Goal: Information Seeking & Learning: Learn about a topic

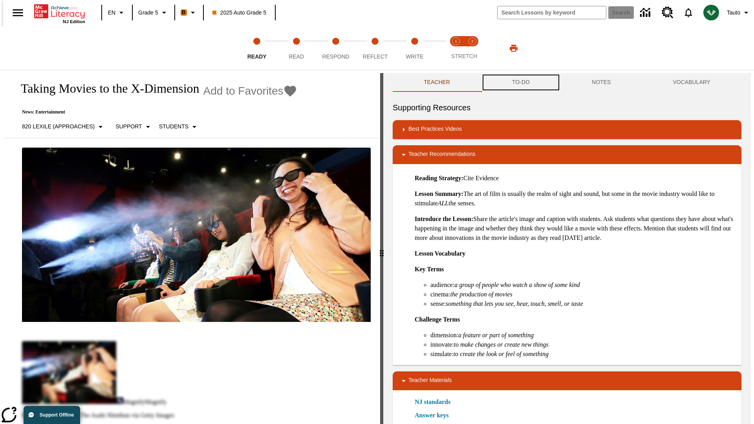
click at [520, 82] on button "TO-DO" at bounding box center [521, 82] width 80 height 19
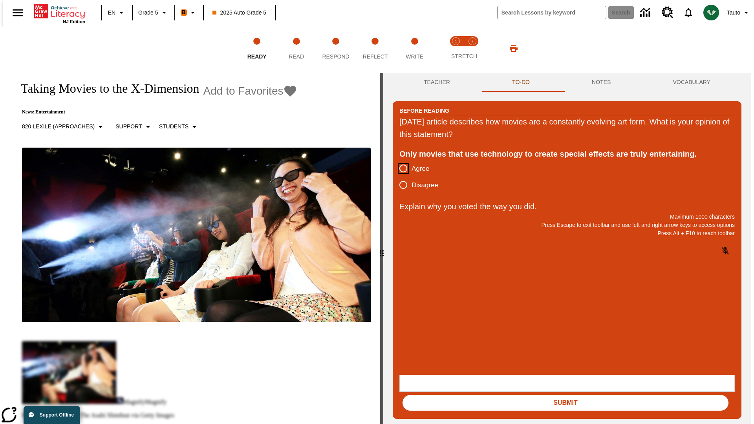
click at [400, 169] on input "Agree" at bounding box center [403, 168] width 16 height 16
radio input "true"
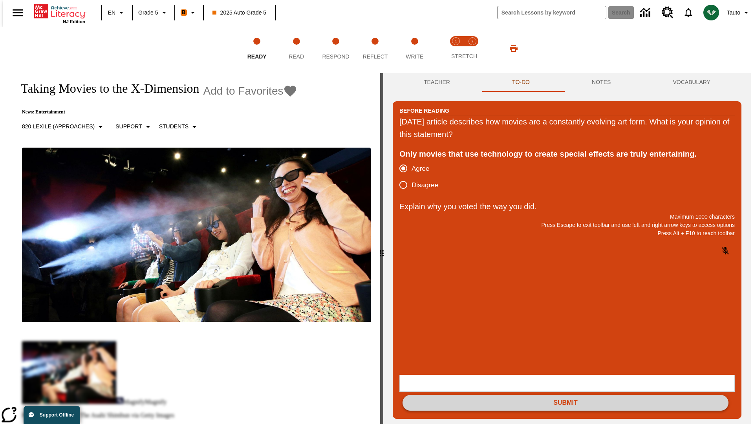
click at [566, 395] on button "Submit" at bounding box center [566, 403] width 326 height 16
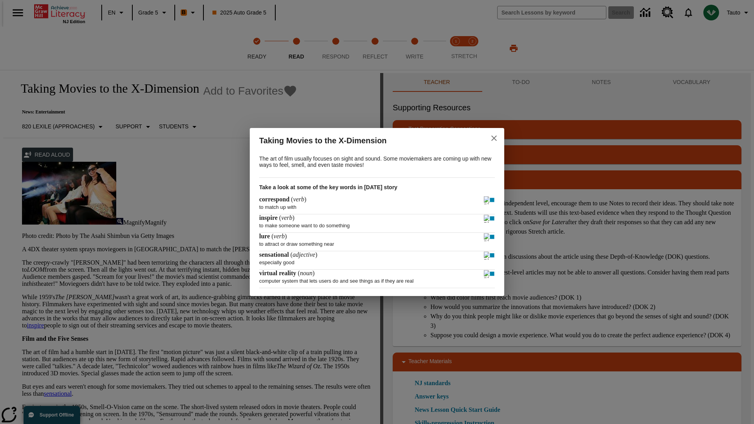
drag, startPoint x: 494, startPoint y: 137, endPoint x: 395, endPoint y: 95, distance: 107.4
click at [494, 137] on icon "close" at bounding box center [493, 138] width 5 height 5
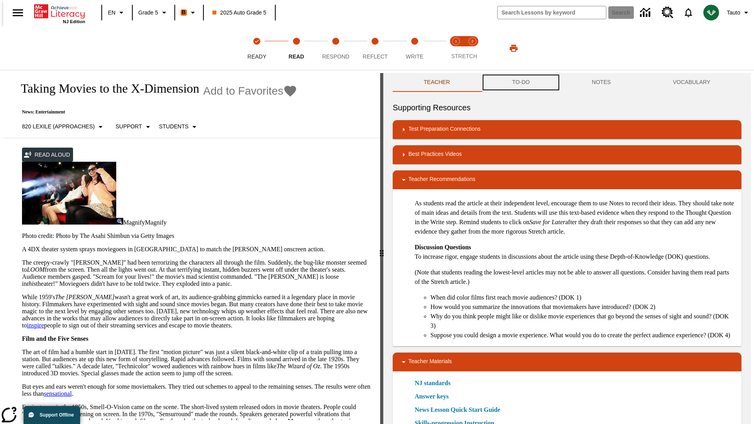
scroll to position [0, 0]
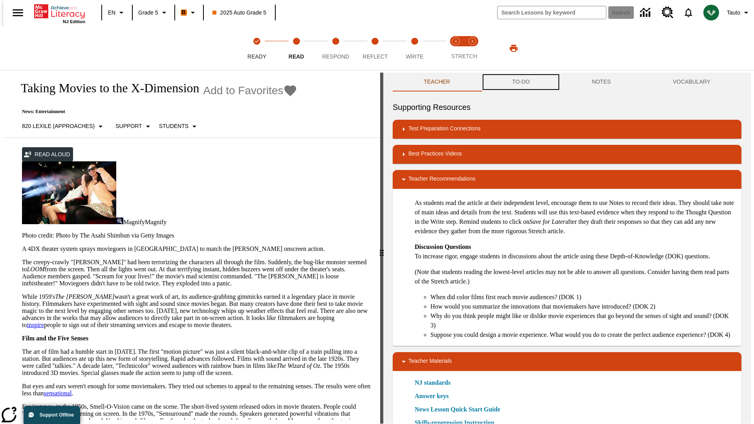
drag, startPoint x: 520, startPoint y: 82, endPoint x: 502, endPoint y: 1, distance: 83.8
click at [520, 82] on button "TO-DO" at bounding box center [521, 82] width 80 height 19
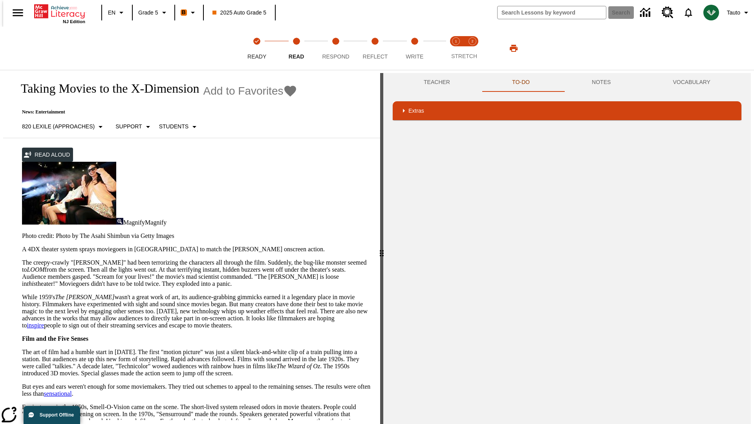
scroll to position [156, 0]
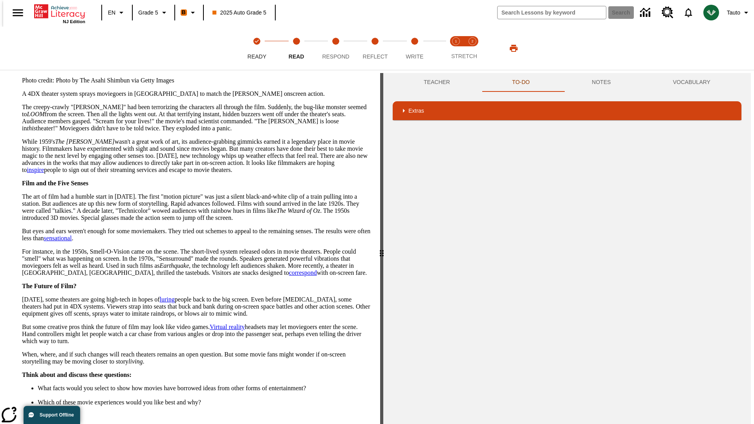
click at [354, 424] on button "Next" at bounding box center [357, 432] width 27 height 15
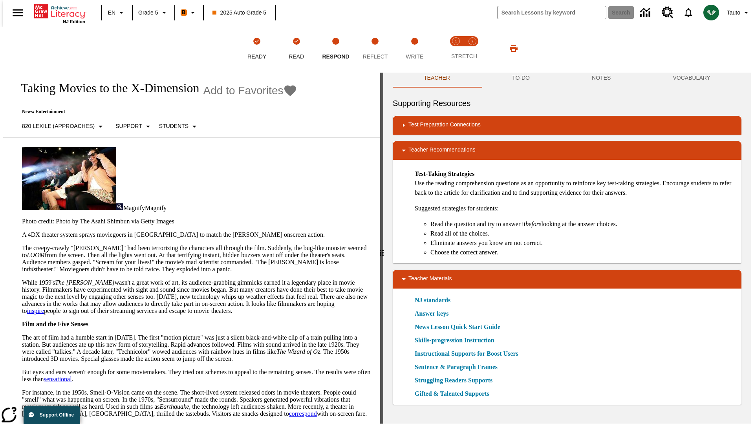
scroll to position [4, 0]
click at [520, 112] on div "Supporting Resources Test Preparation Connections Prep for NJSLA-ELA Teacher Re…" at bounding box center [567, 251] width 349 height 308
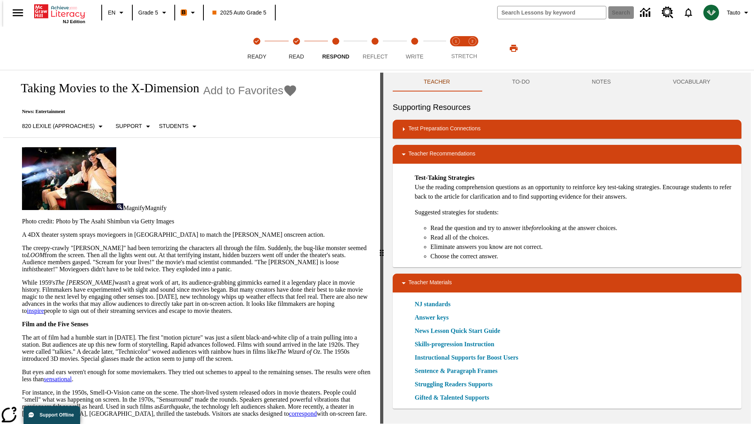
click at [520, 82] on div "Teacher TO-DO NOTES VOCABULARY Supporting Resources Test Preparation Connection…" at bounding box center [567, 248] width 368 height 351
click at [520, 82] on button "TO-DO" at bounding box center [521, 82] width 80 height 19
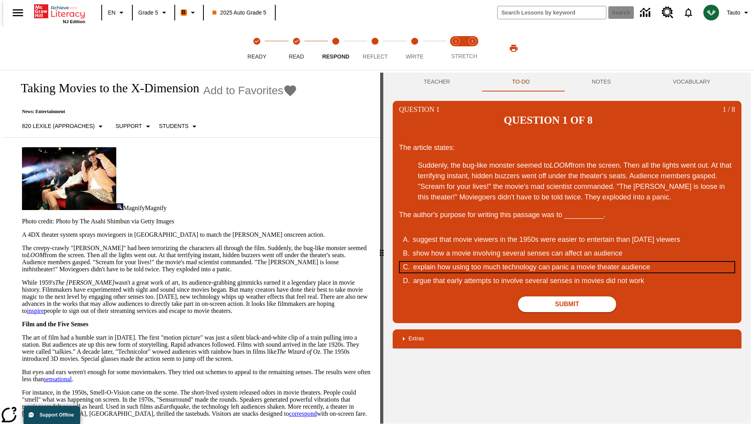
click at [567, 262] on div "explain how using too much technology can panic a movie theater audience" at bounding box center [562, 267] width 299 height 11
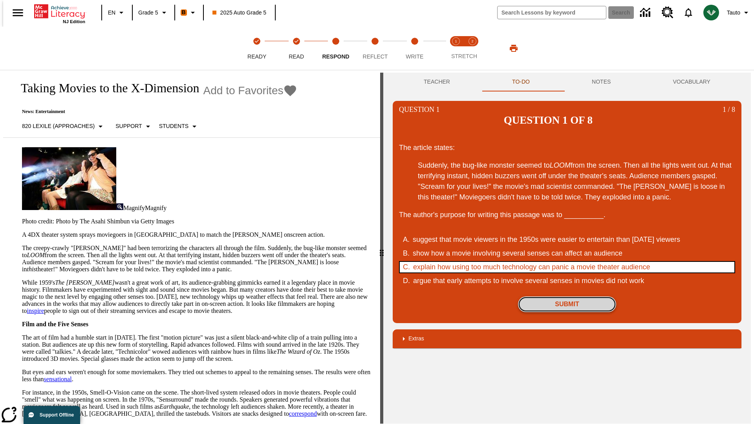
click at [567, 297] on button "Submit" at bounding box center [567, 305] width 98 height 16
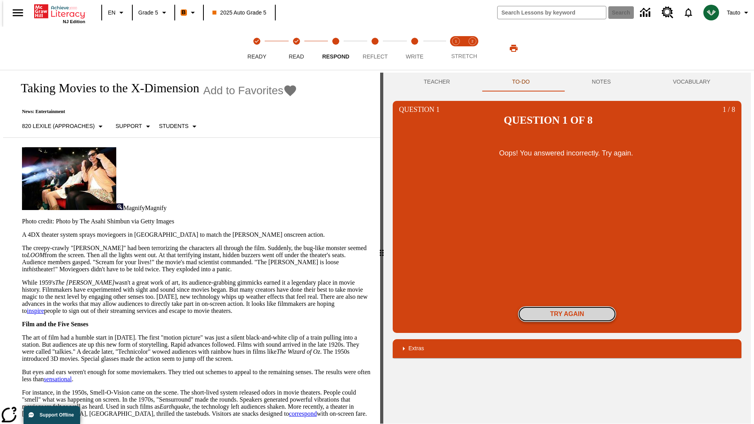
click at [567, 306] on button "Try again" at bounding box center [567, 314] width 98 height 16
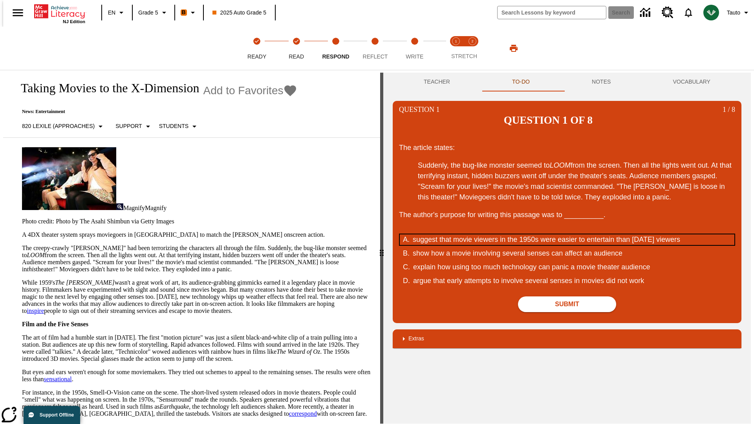
click at [567, 235] on div "suggest that movie viewers in the 1950s were easier to entertain than today's v…" at bounding box center [562, 240] width 299 height 11
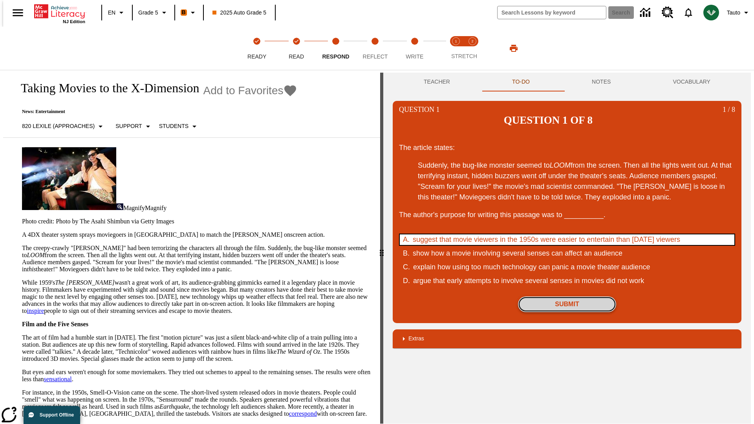
click at [567, 297] on button "Submit" at bounding box center [567, 305] width 98 height 16
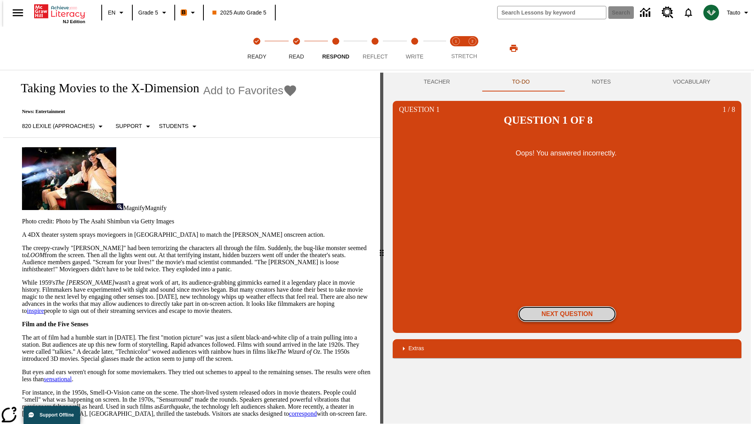
click at [567, 306] on button "Next Question" at bounding box center [567, 314] width 98 height 16
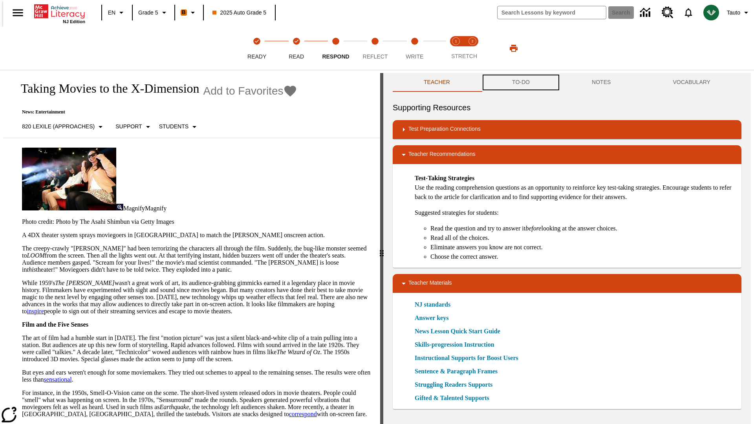
click at [520, 82] on button "TO-DO" at bounding box center [521, 82] width 80 height 19
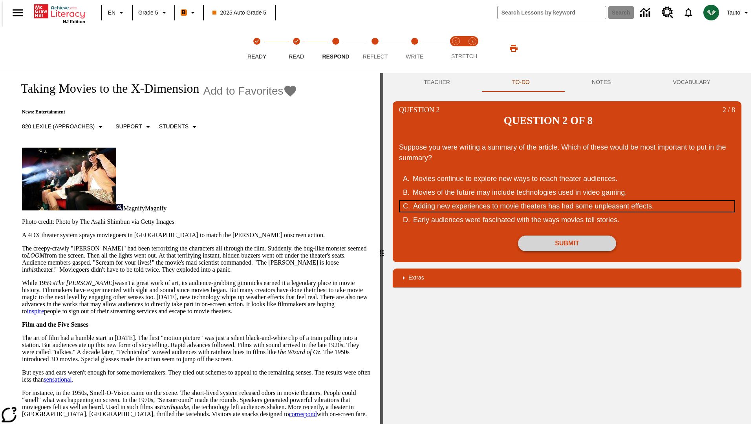
click at [567, 201] on div "Adding new experiences to movie theaters has had some unpleasant effects." at bounding box center [562, 206] width 299 height 11
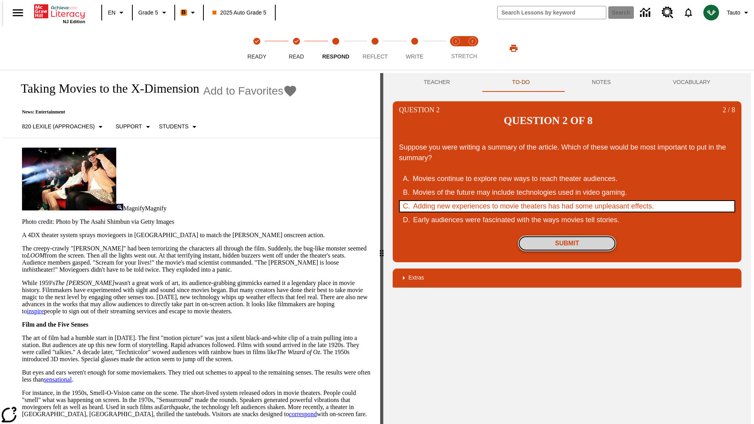
click at [567, 236] on button "Submit" at bounding box center [567, 244] width 98 height 16
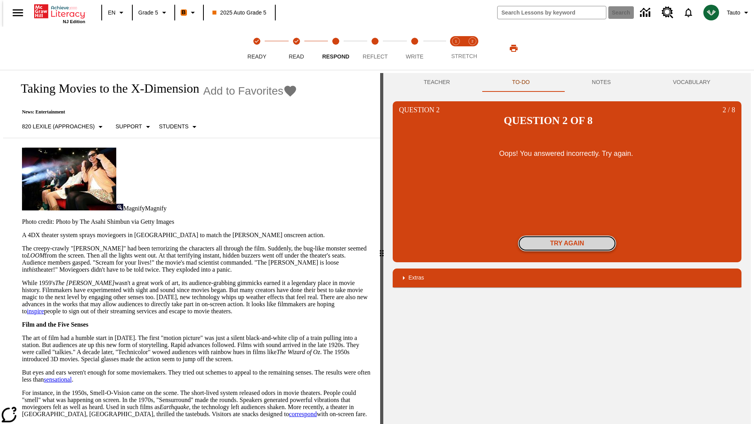
click at [567, 236] on button "Try again" at bounding box center [567, 244] width 98 height 16
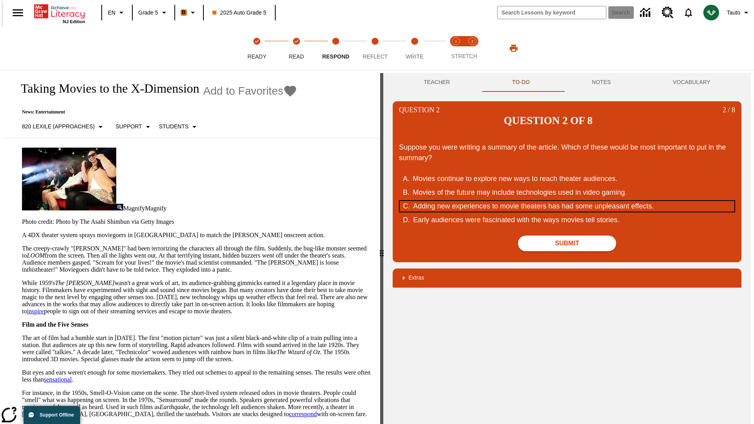
click at [567, 201] on div "Adding new experiences to movie theaters has had some unpleasant effects." at bounding box center [562, 206] width 299 height 11
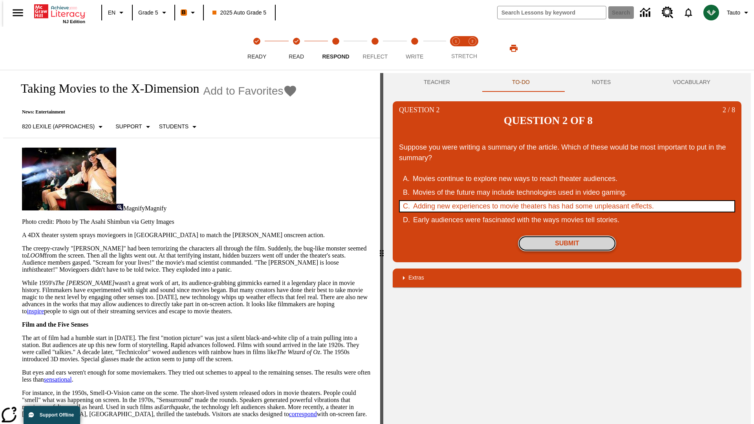
click at [567, 236] on button "Submit" at bounding box center [567, 244] width 98 height 16
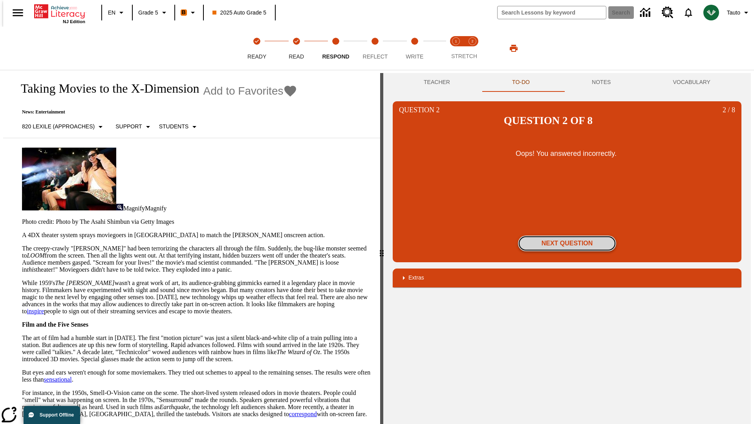
click at [567, 236] on button "Next Question" at bounding box center [567, 244] width 98 height 16
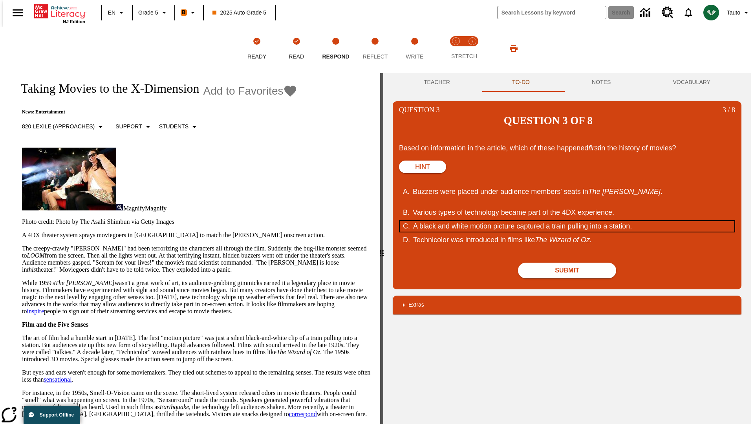
click at [567, 221] on div "A black and white motion picture captured a train pulling into a station." at bounding box center [562, 226] width 299 height 11
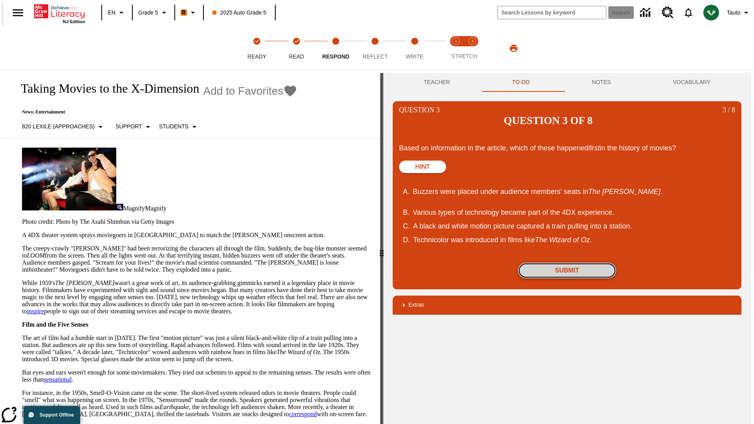
click at [567, 263] on button "Submit" at bounding box center [567, 271] width 98 height 16
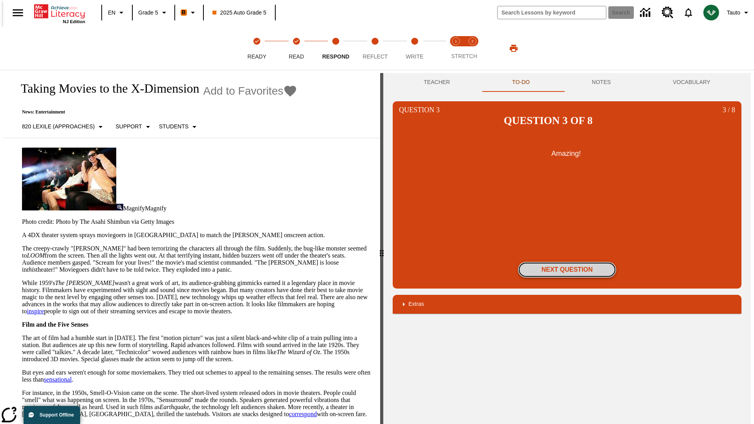
click at [567, 262] on button "Next Question" at bounding box center [567, 270] width 98 height 16
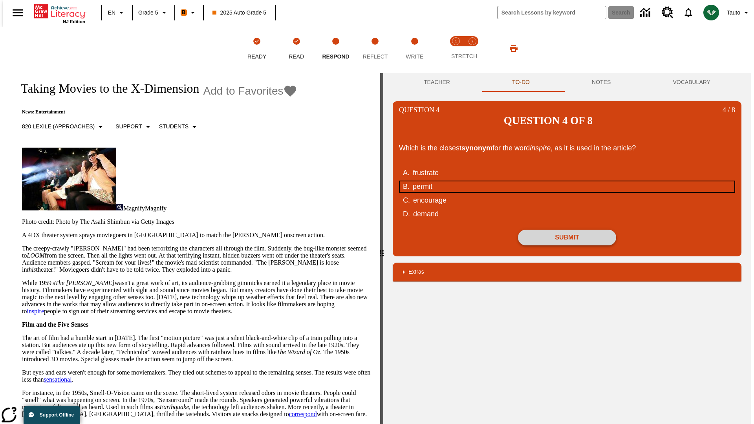
click at [567, 181] on div "permit" at bounding box center [562, 186] width 299 height 11
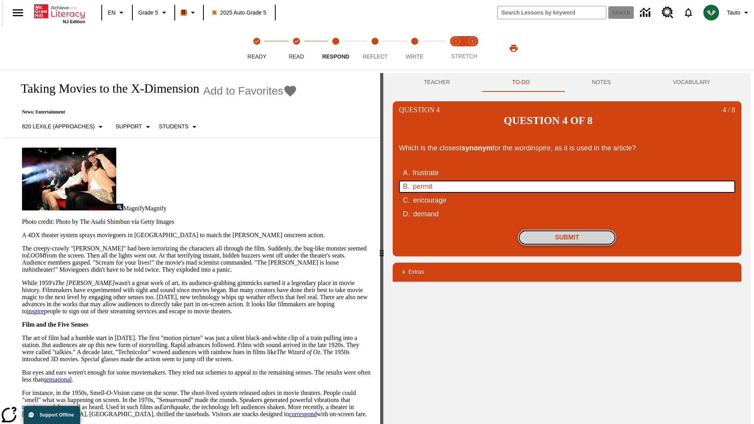
click at [567, 230] on button "Submit" at bounding box center [567, 238] width 98 height 16
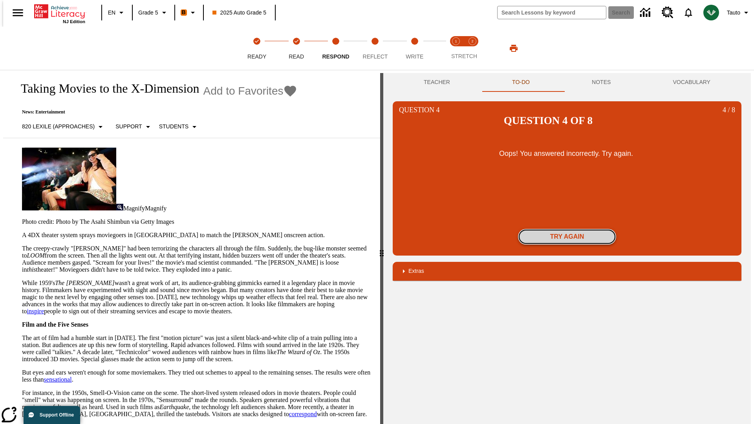
click at [567, 229] on button "Try again" at bounding box center [567, 237] width 98 height 16
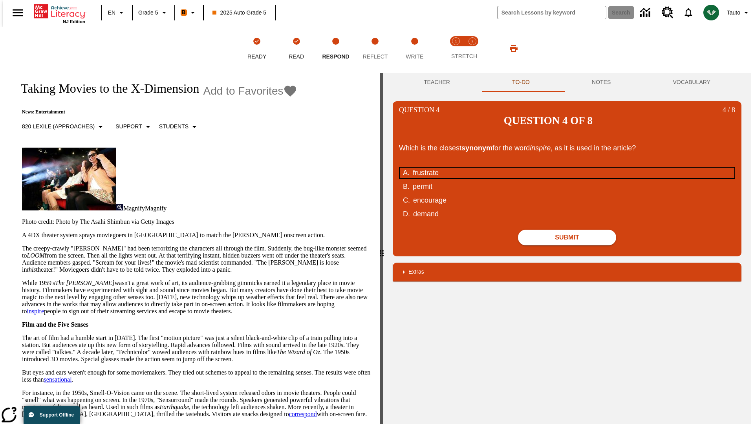
click at [567, 168] on div "frustrate" at bounding box center [562, 173] width 299 height 11
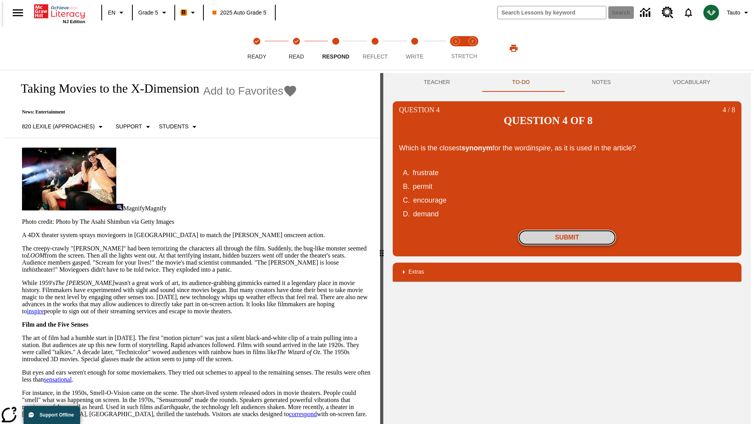
click at [567, 230] on button "Submit" at bounding box center [567, 238] width 98 height 16
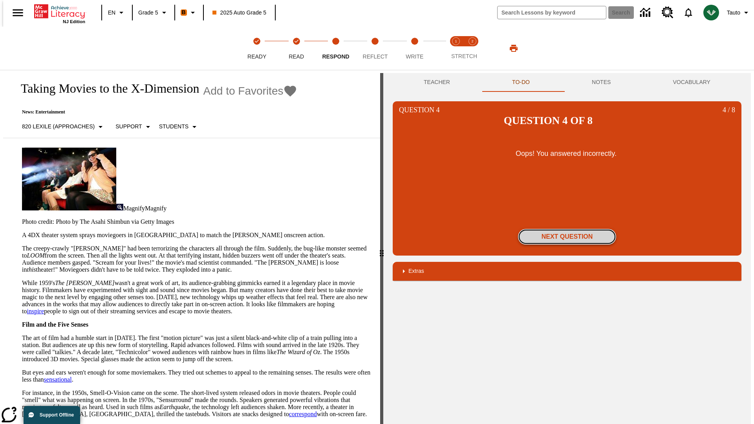
click at [567, 229] on button "Next Question" at bounding box center [567, 237] width 98 height 16
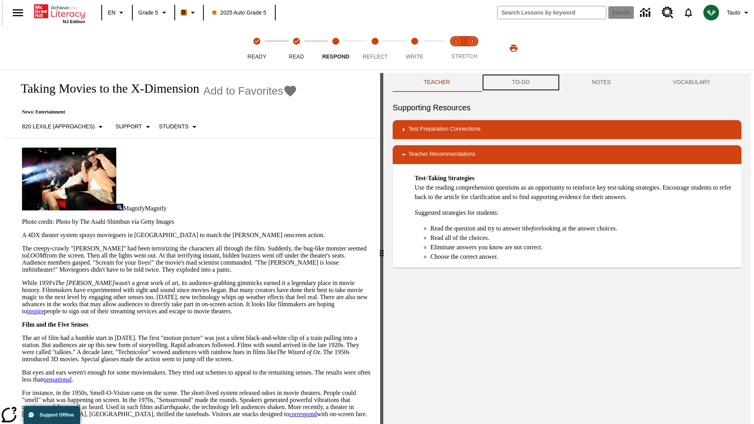
click at [520, 82] on button "TO-DO" at bounding box center [521, 82] width 80 height 19
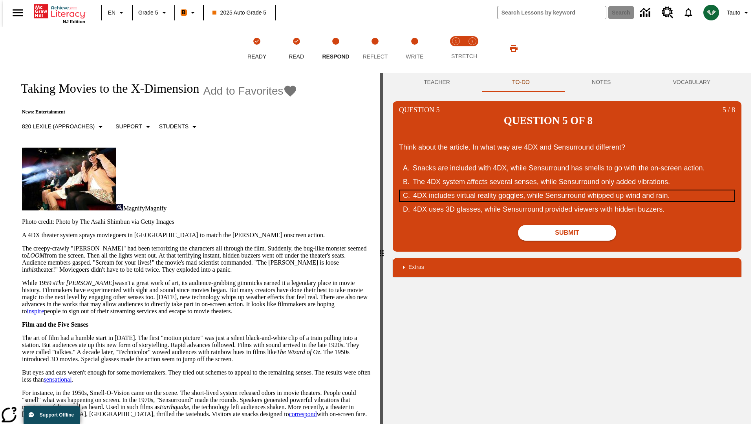
click at [567, 191] on div "4DX includes virtual reality goggles, while Sensurround whipped up wind and rai…" at bounding box center [562, 196] width 299 height 11
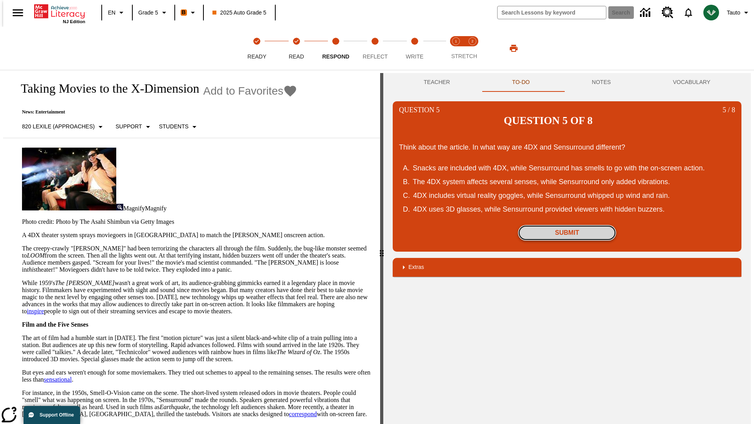
click at [567, 225] on button "Submit" at bounding box center [567, 233] width 98 height 16
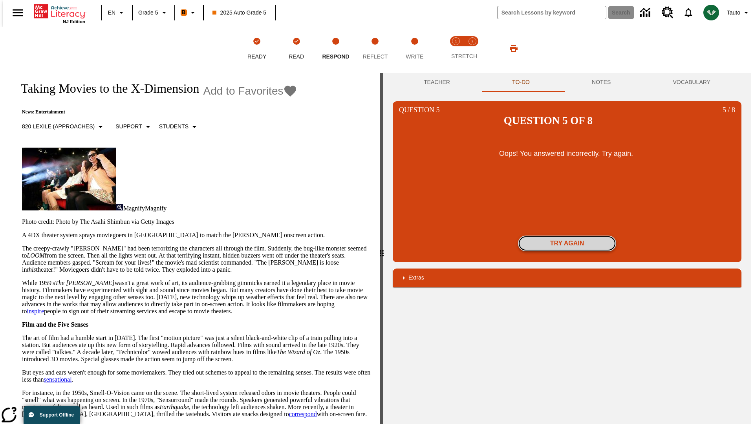
click at [567, 236] on button "Try again" at bounding box center [567, 244] width 98 height 16
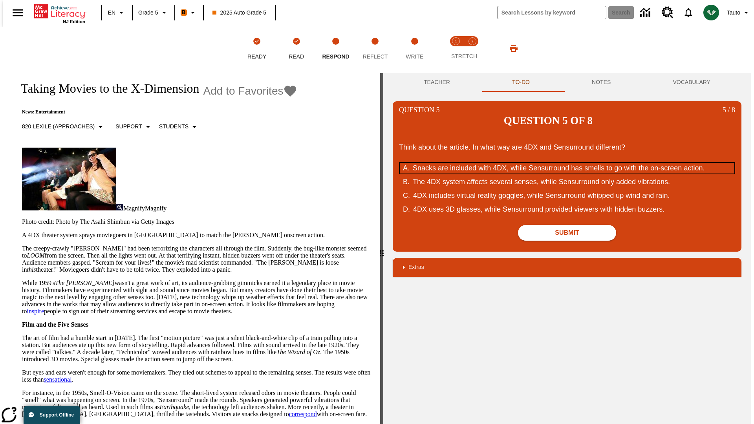
click at [567, 163] on div "Snacks are included with 4DX, while Sensurround has smells to go with the on-sc…" at bounding box center [562, 168] width 299 height 11
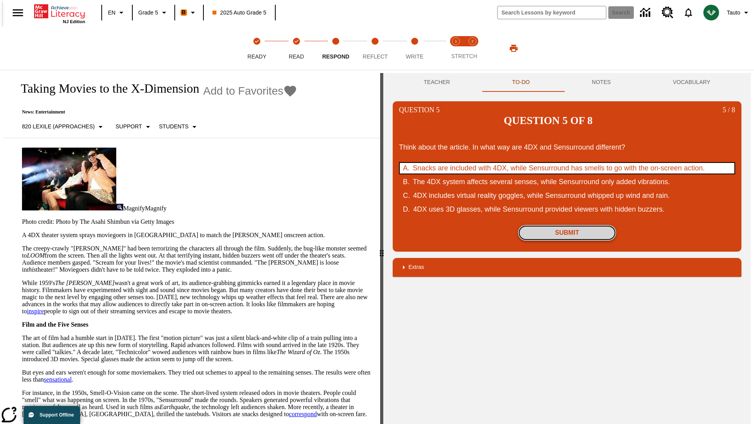
click at [567, 225] on button "Submit" at bounding box center [567, 233] width 98 height 16
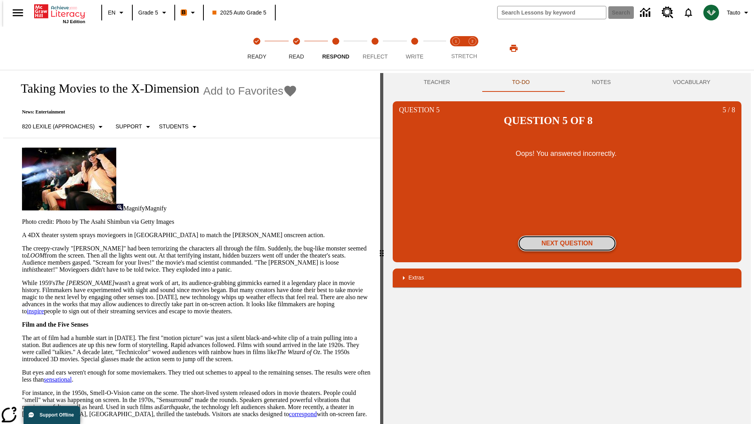
click at [567, 236] on button "Next Question" at bounding box center [567, 244] width 98 height 16
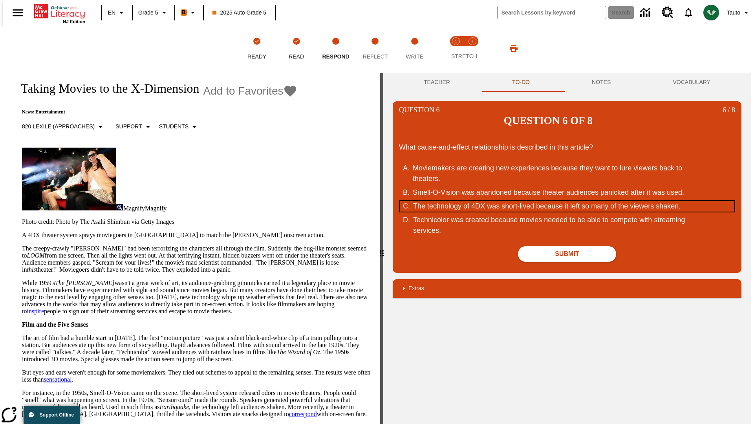
click at [567, 201] on div "The technology of 4DX was short-lived because it left so many of the viewers sh…" at bounding box center [562, 206] width 299 height 11
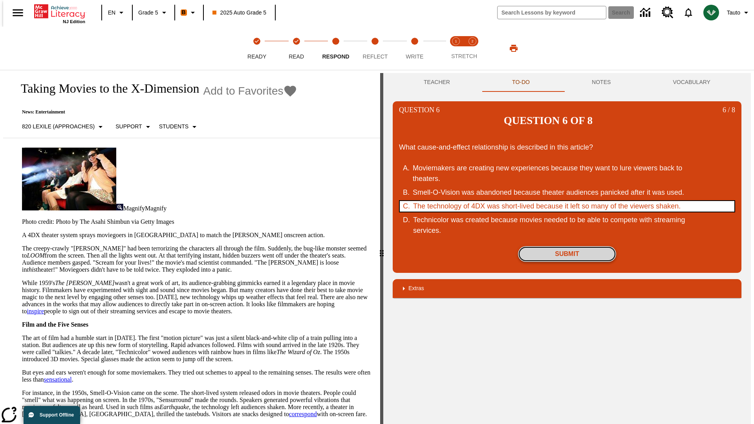
click at [567, 246] on button "Submit" at bounding box center [567, 254] width 98 height 16
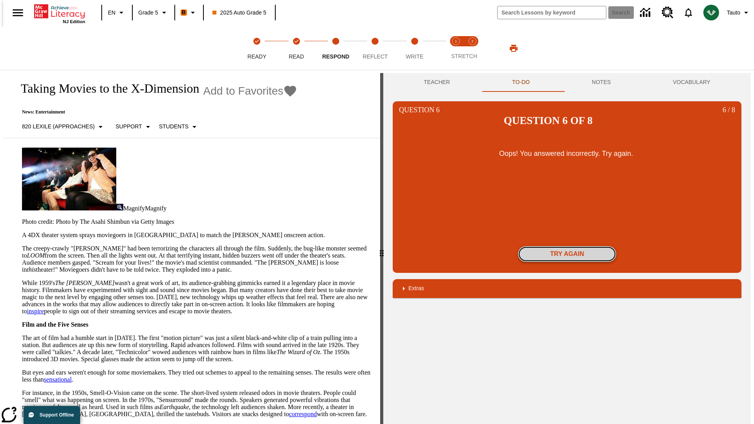
click at [567, 246] on button "Try again" at bounding box center [567, 254] width 98 height 16
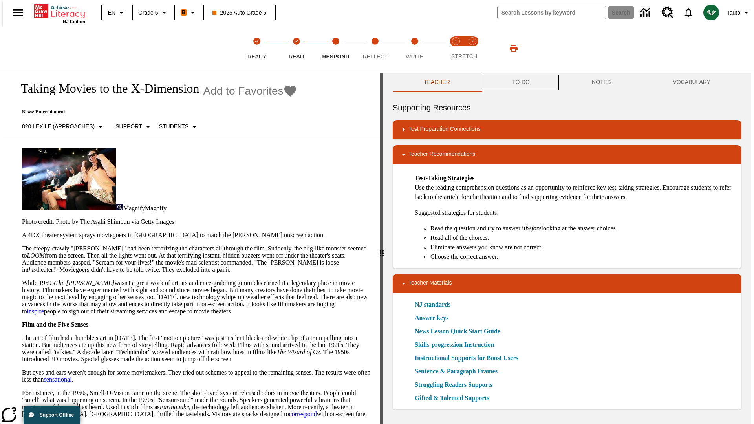
click at [520, 82] on button "TO-DO" at bounding box center [521, 82] width 80 height 19
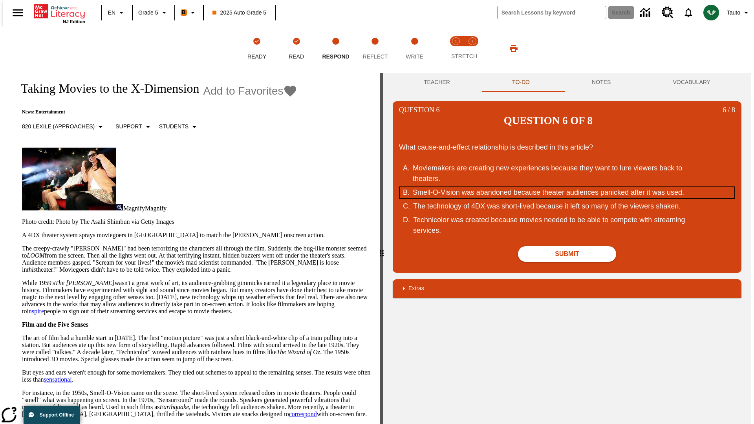
click at [567, 187] on div "Smell-O-Vision was abandoned because theater audiences panicked after it was us…" at bounding box center [562, 192] width 299 height 11
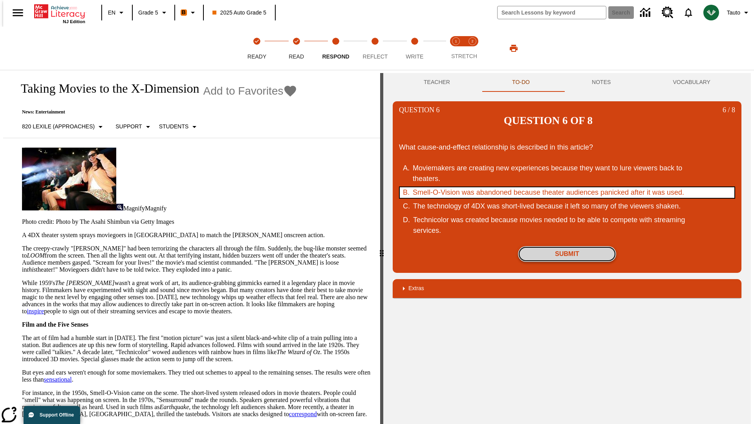
click at [567, 246] on button "Submit" at bounding box center [567, 254] width 98 height 16
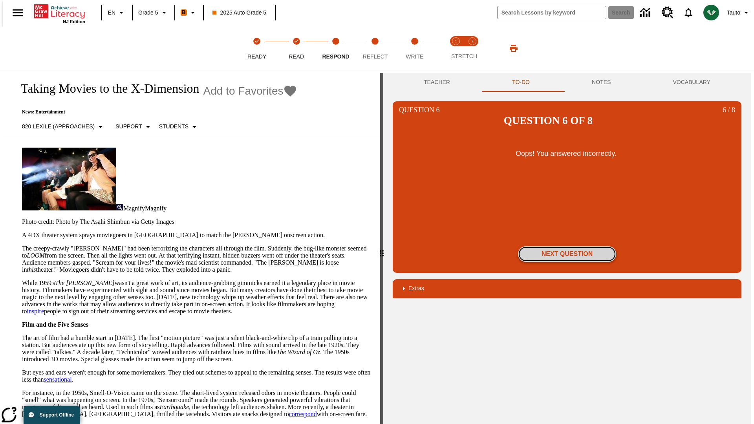
click at [567, 246] on button "Next Question" at bounding box center [567, 254] width 98 height 16
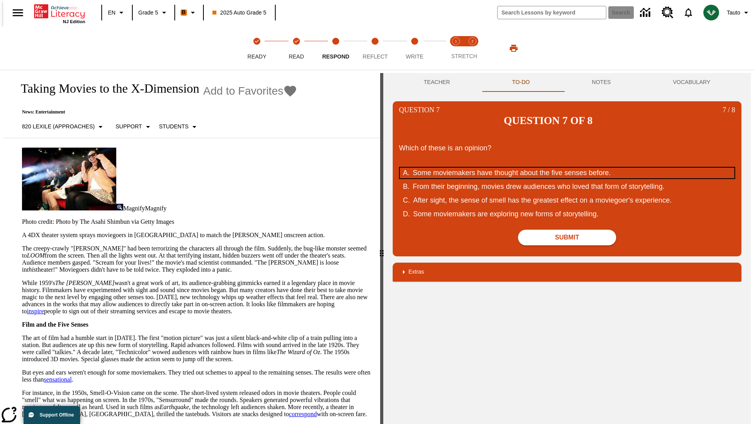
click at [567, 168] on div "Some moviemakers have thought about the five senses before." at bounding box center [562, 173] width 299 height 11
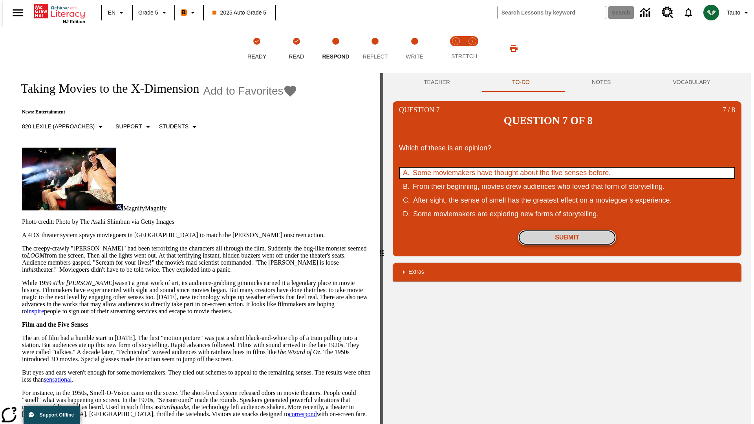
click at [567, 230] on button "Submit" at bounding box center [567, 238] width 98 height 16
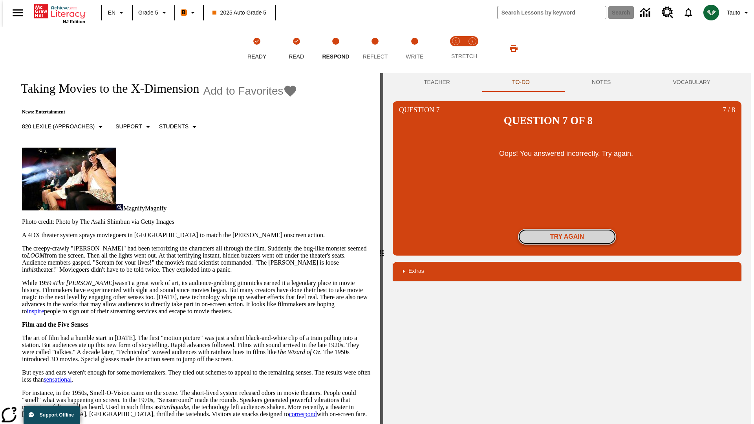
click at [567, 229] on button "Try again" at bounding box center [567, 237] width 98 height 16
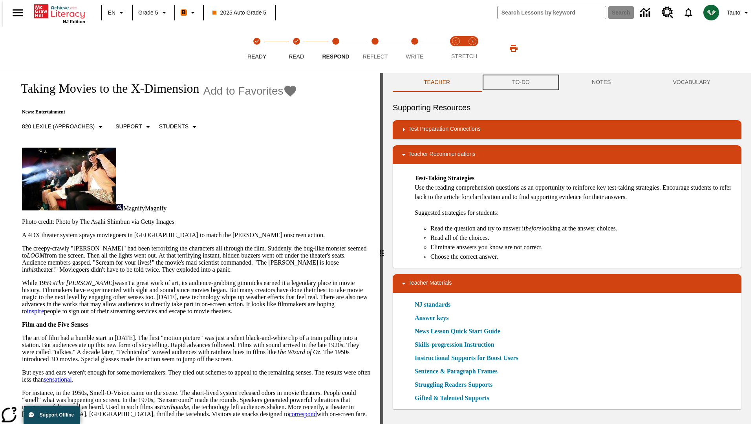
click at [520, 82] on button "TO-DO" at bounding box center [521, 82] width 80 height 19
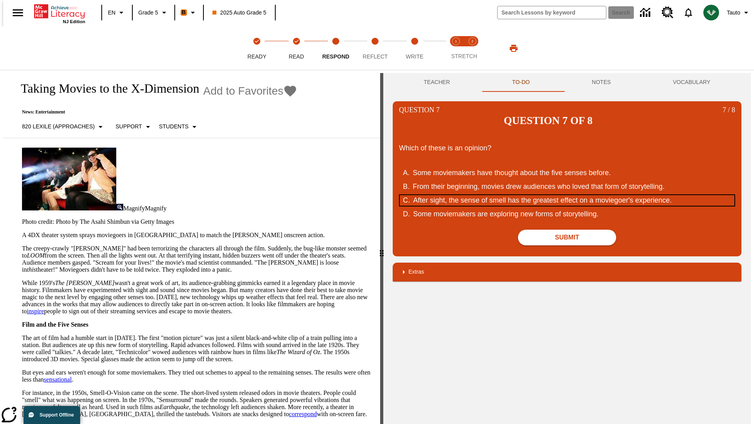
click at [567, 195] on div "After sight, the sense of smell has the greatest effect on a moviegoer's experi…" at bounding box center [562, 200] width 299 height 11
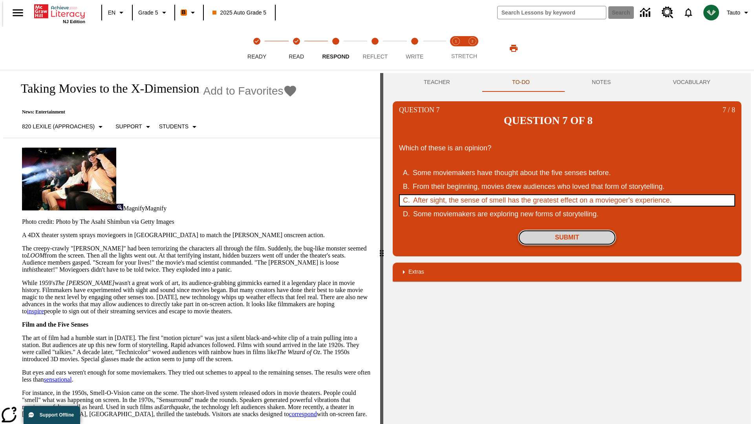
click at [567, 230] on button "Submit" at bounding box center [567, 238] width 98 height 16
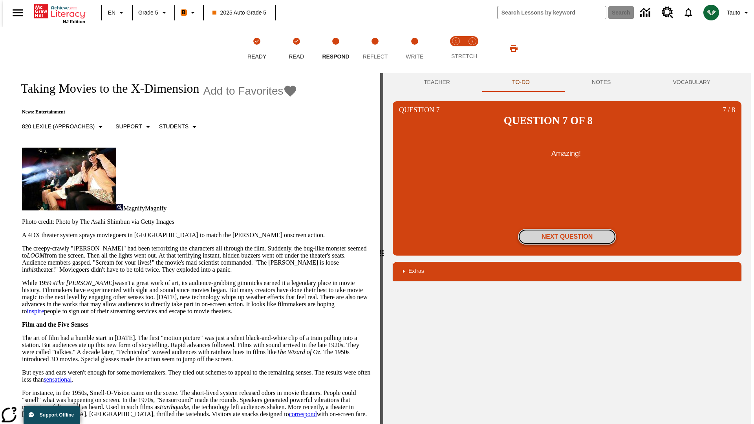
click at [567, 229] on button "Next Question" at bounding box center [567, 237] width 98 height 16
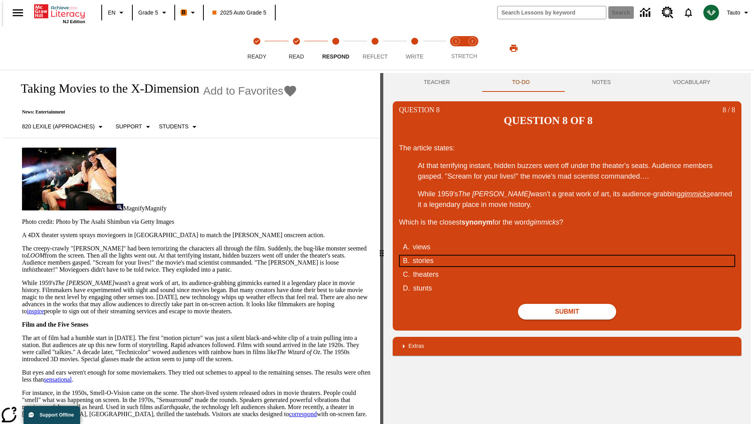
click at [567, 256] on div "stories" at bounding box center [562, 261] width 299 height 11
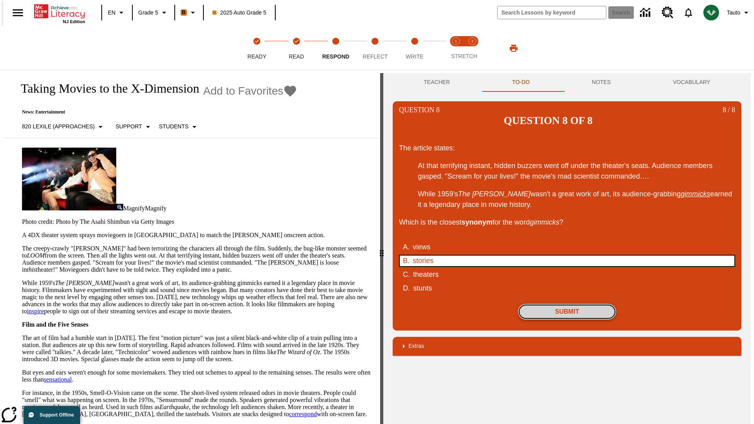
click at [567, 304] on button "Submit" at bounding box center [567, 312] width 98 height 16
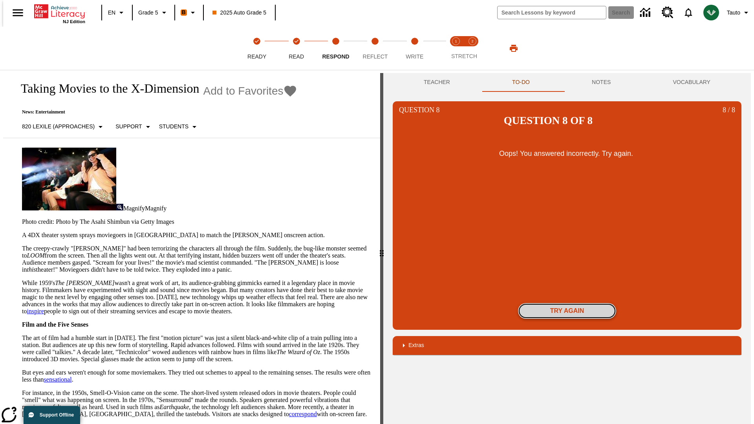
click at [567, 303] on button "Try again" at bounding box center [567, 311] width 98 height 16
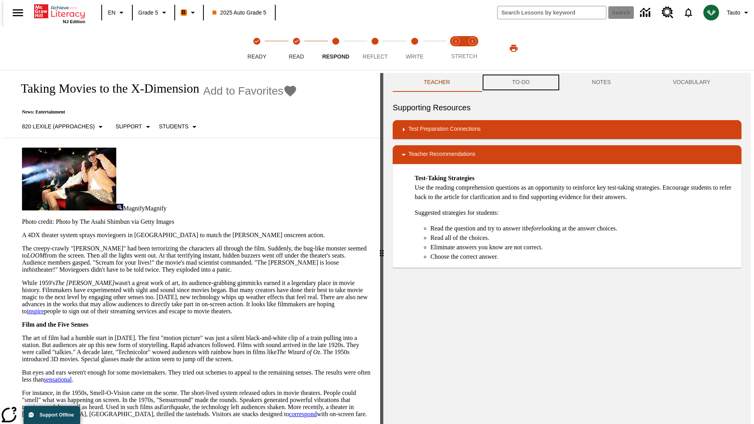
click at [520, 82] on button "TO-DO" at bounding box center [521, 82] width 80 height 19
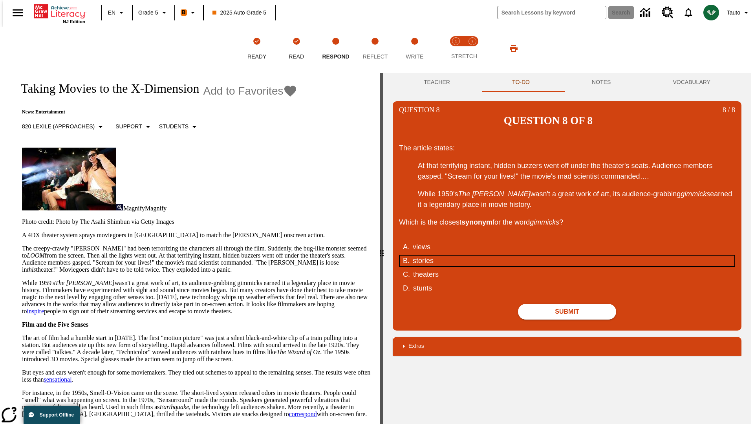
click at [567, 256] on div "stories" at bounding box center [562, 261] width 299 height 11
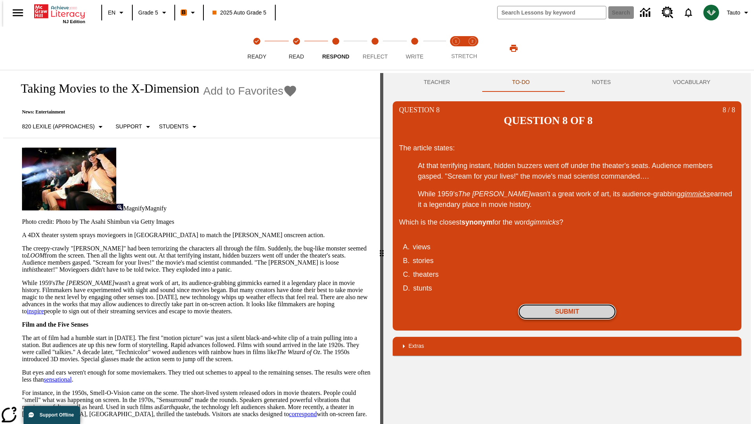
click at [567, 304] on button "Submit" at bounding box center [567, 312] width 98 height 16
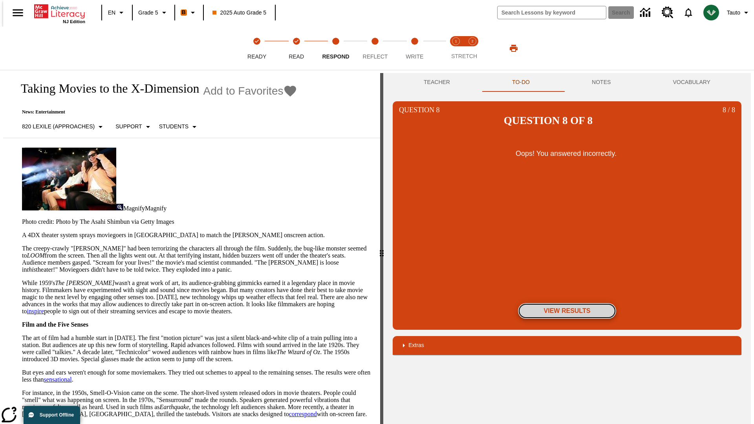
click at [567, 303] on button "View Results" at bounding box center [567, 311] width 98 height 16
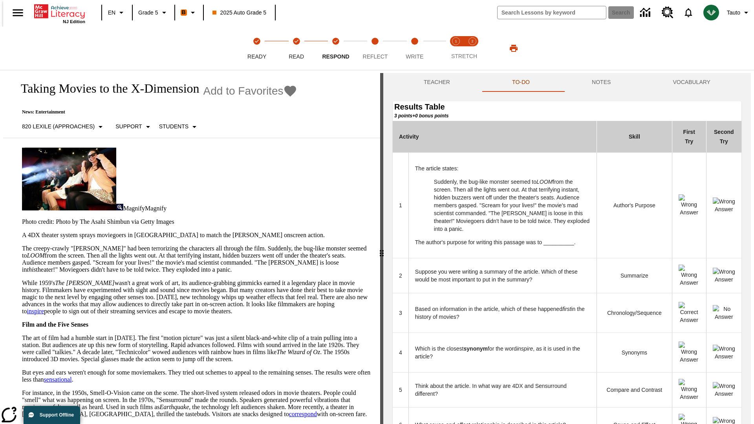
scroll to position [214, 0]
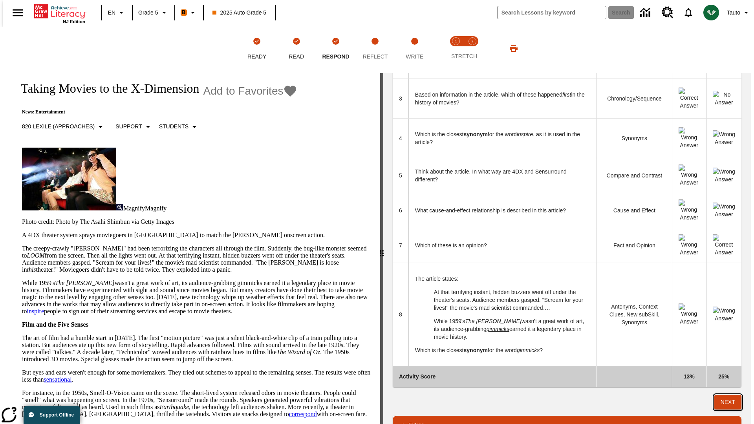
click at [731, 395] on button "Next" at bounding box center [728, 402] width 27 height 15
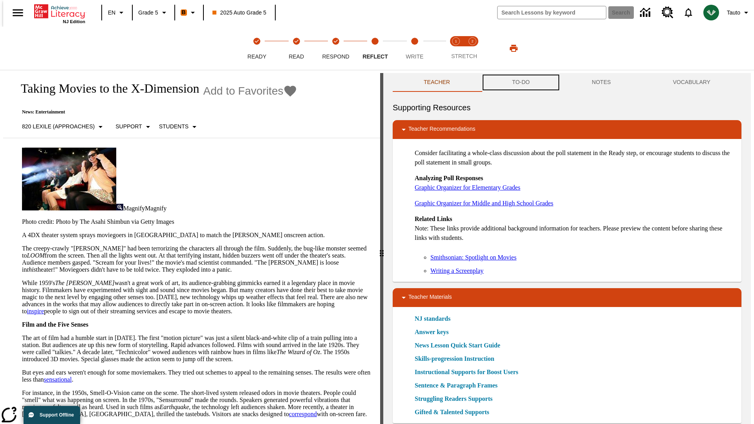
click at [520, 82] on button "TO-DO" at bounding box center [521, 82] width 80 height 19
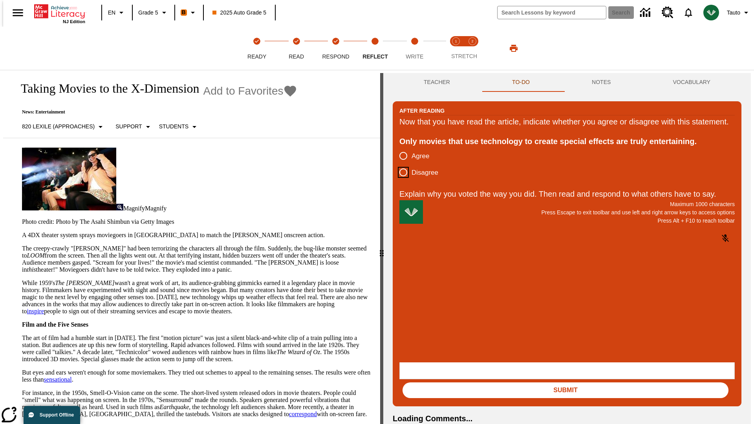
click at [400, 181] on input "Disagree" at bounding box center [403, 172] width 16 height 16
radio input "true"
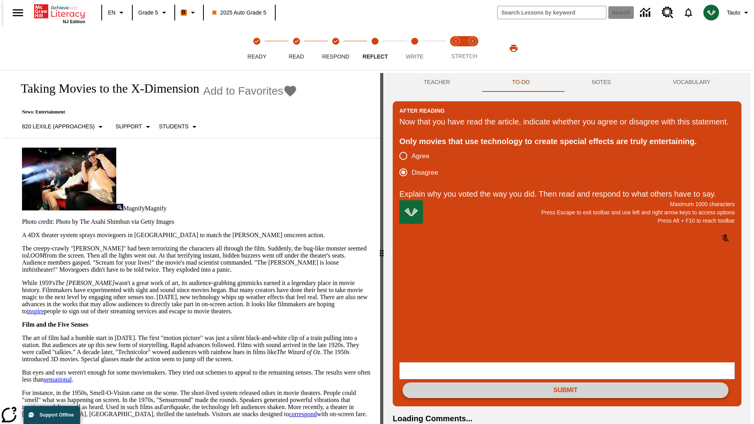
click at [566, 383] on button "Submit" at bounding box center [566, 391] width 326 height 16
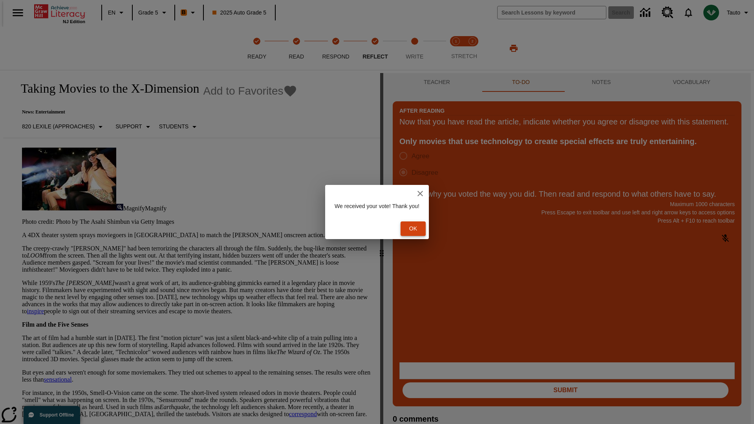
click at [416, 229] on button "Ok" at bounding box center [413, 229] width 25 height 15
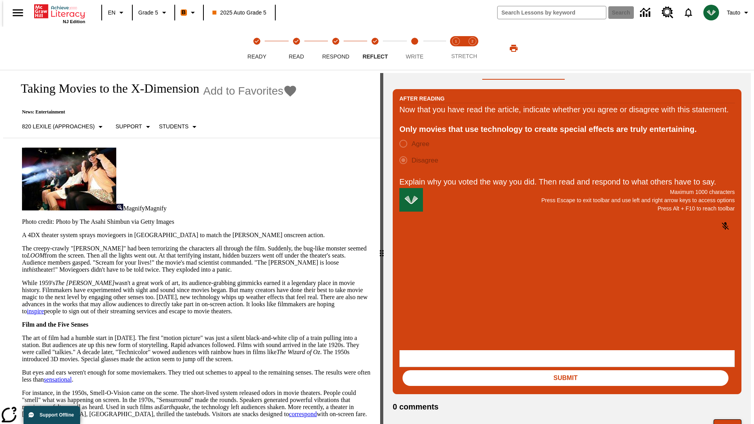
click at [731, 420] on button "Next" at bounding box center [728, 427] width 28 height 15
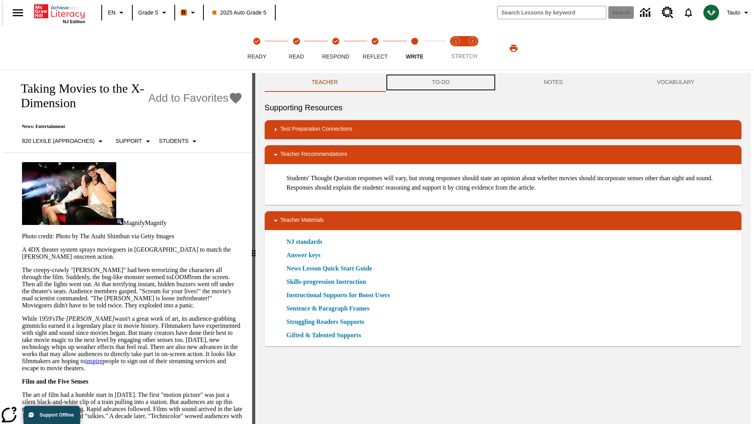
scroll to position [0, 0]
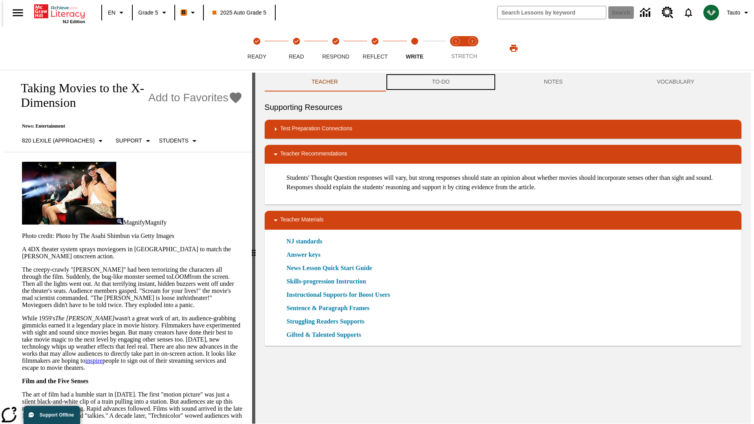
click at [440, 82] on button "TO-DO" at bounding box center [441, 82] width 112 height 19
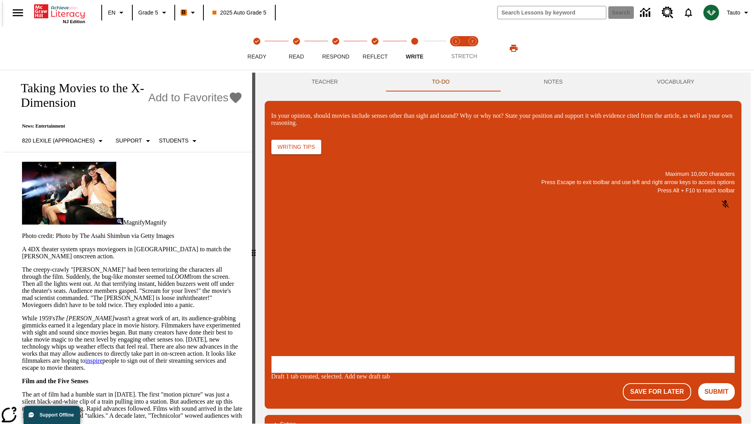
scroll to position [0, 0]
click at [386, 306] on p "\a\9In your opinion, should movies include senses other than sight and sound? W…" at bounding box center [330, 305] width 112 height 7
click at [720, 383] on button "Submit" at bounding box center [716, 391] width 37 height 17
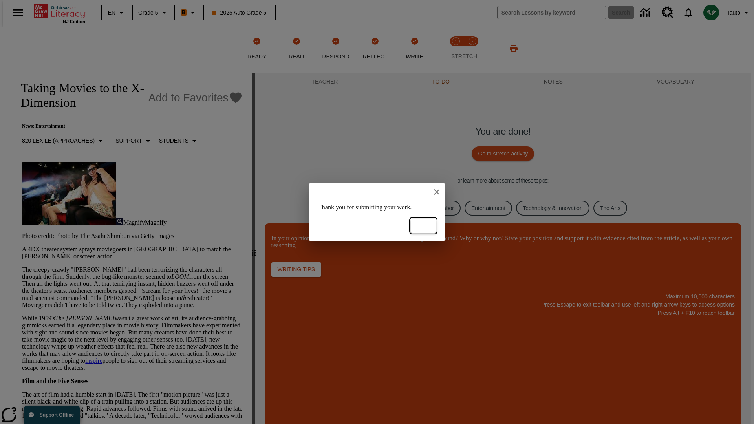
click at [423, 226] on button "Ok" at bounding box center [423, 226] width 25 height 15
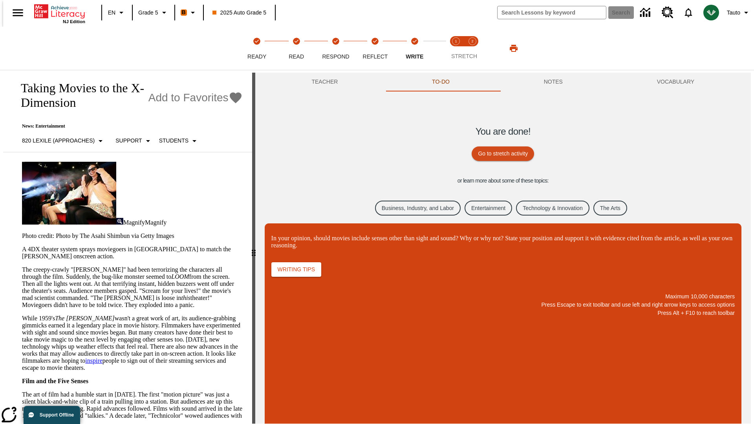
click at [412, 208] on link "Business, Industry, and Labor" at bounding box center [418, 208] width 86 height 15
